Goal: Browse casually

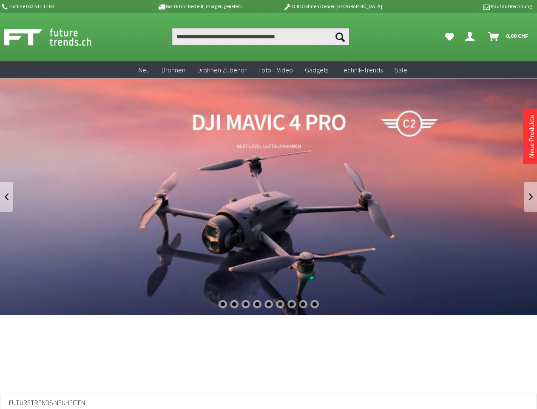
click at [223, 304] on div "1" at bounding box center [223, 304] width 9 height 9
click at [234, 304] on div "2" at bounding box center [234, 304] width 9 height 9
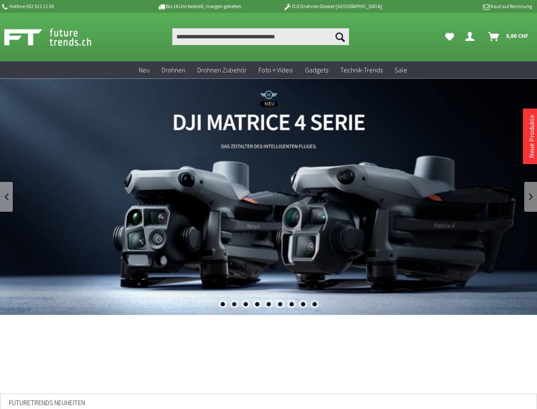
click at [246, 304] on div "3" at bounding box center [246, 304] width 9 height 9
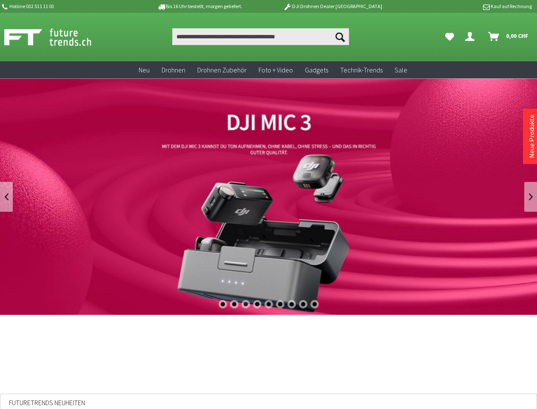
click at [257, 304] on div "4" at bounding box center [257, 304] width 9 height 9
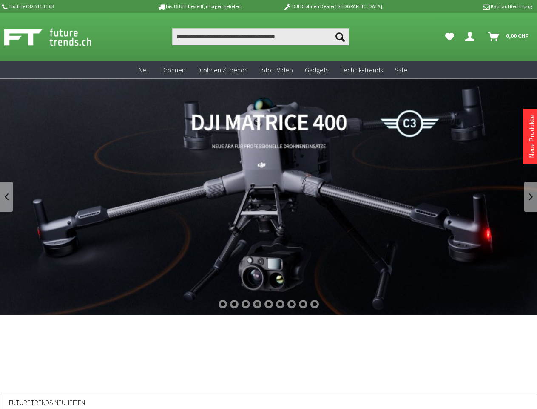
click at [269, 304] on div "5" at bounding box center [269, 304] width 9 height 9
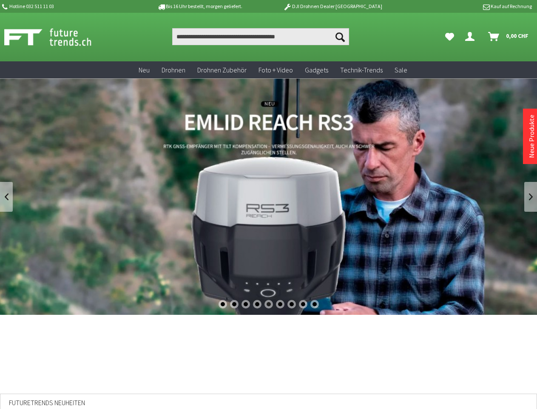
click at [280, 304] on div "6" at bounding box center [280, 304] width 9 height 9
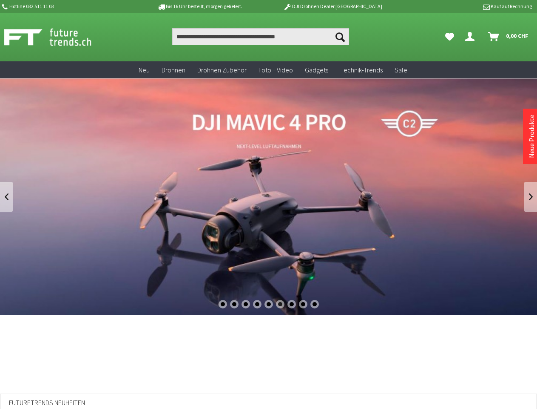
click at [292, 304] on div "7" at bounding box center [292, 304] width 9 height 9
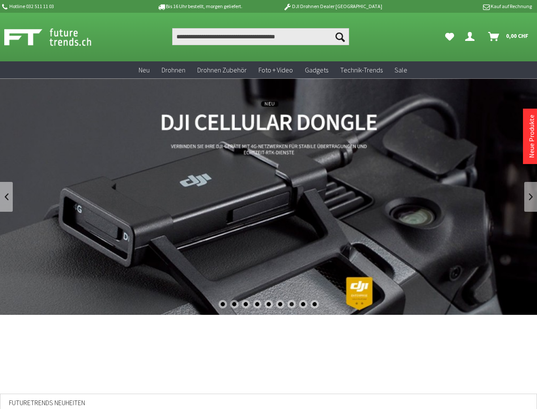
click at [303, 304] on div "8" at bounding box center [303, 304] width 9 height 9
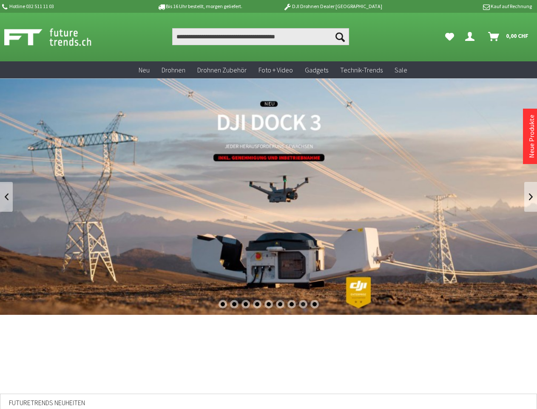
click at [315, 304] on div "9" at bounding box center [315, 304] width 9 height 9
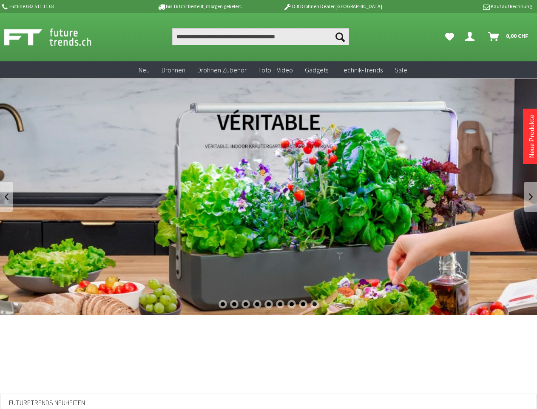
click at [6, 197] on link at bounding box center [6, 197] width 13 height 30
